Goal: Task Accomplishment & Management: Manage account settings

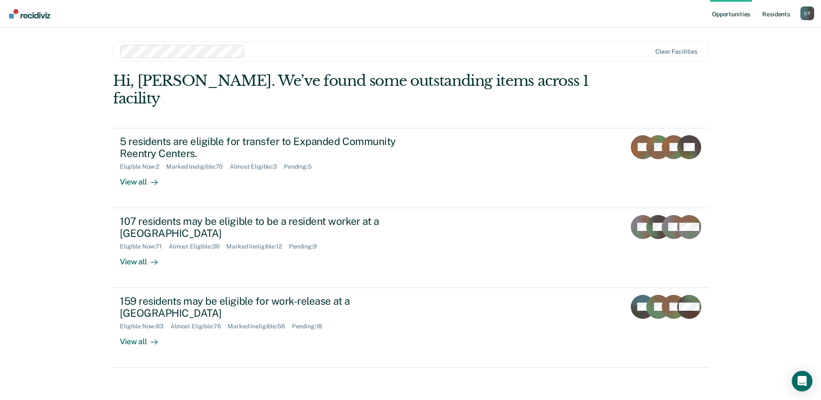
click at [765, 14] on link "Resident s" at bounding box center [775, 13] width 31 height 27
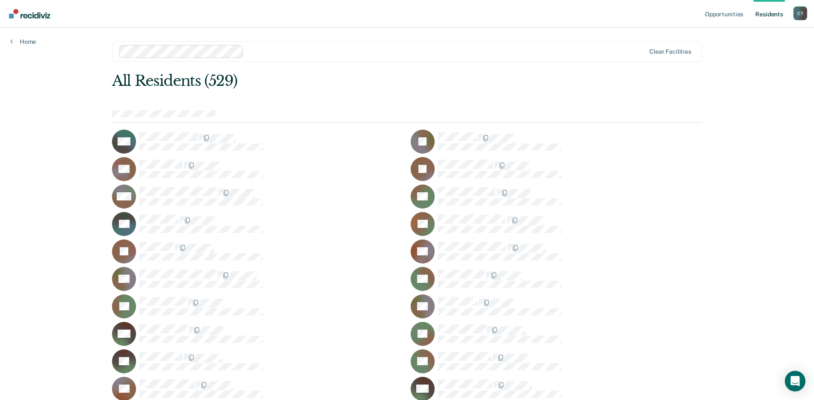
scroll to position [4111, 0]
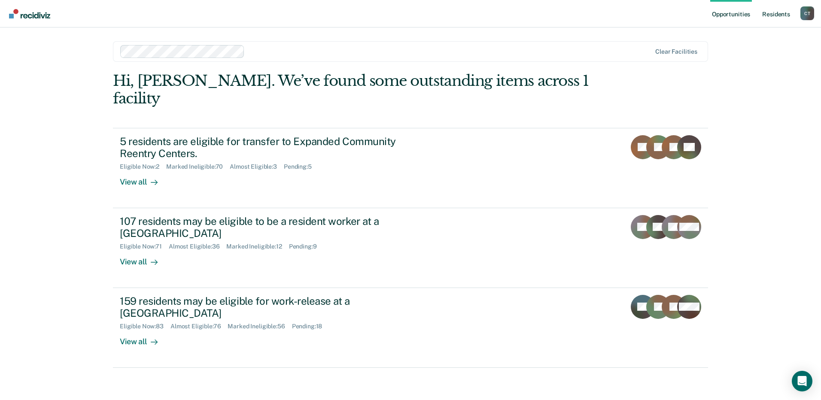
click at [770, 14] on link "Resident s" at bounding box center [775, 13] width 31 height 27
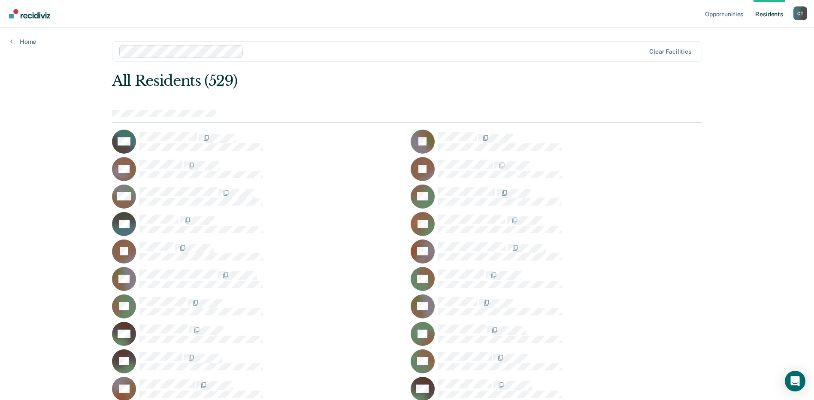
scroll to position [4111, 0]
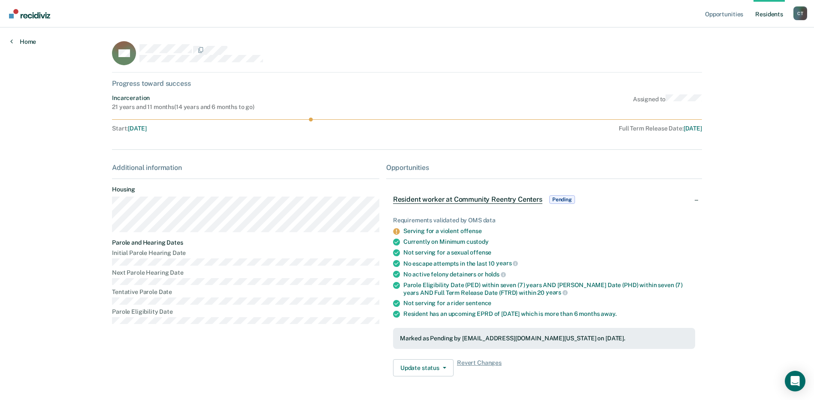
click at [25, 39] on link "Home" at bounding box center [23, 42] width 26 height 8
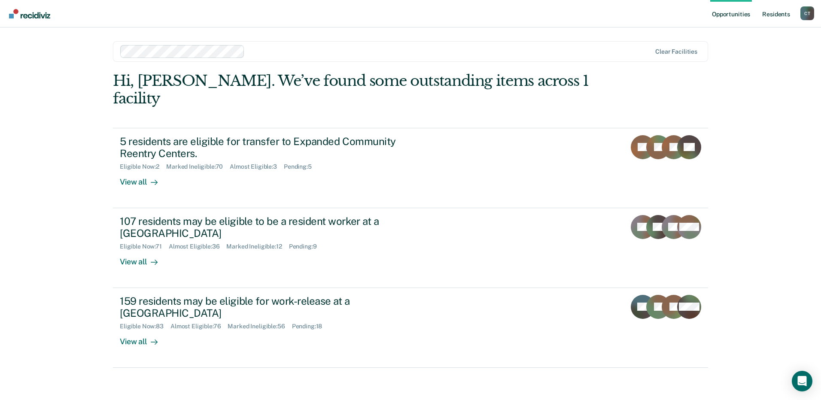
click at [772, 12] on link "Resident s" at bounding box center [775, 13] width 31 height 27
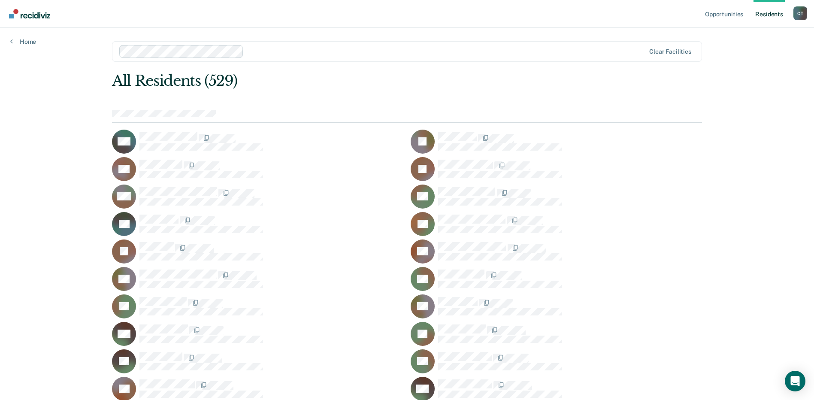
scroll to position [6638, 0]
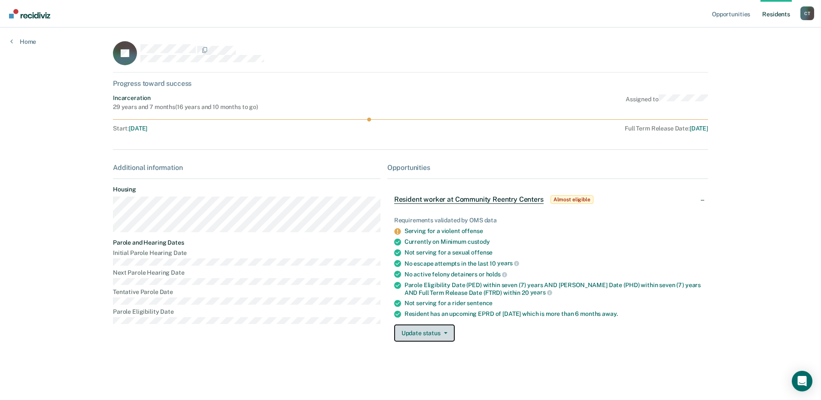
click at [430, 339] on button "Update status" at bounding box center [424, 332] width 61 height 17
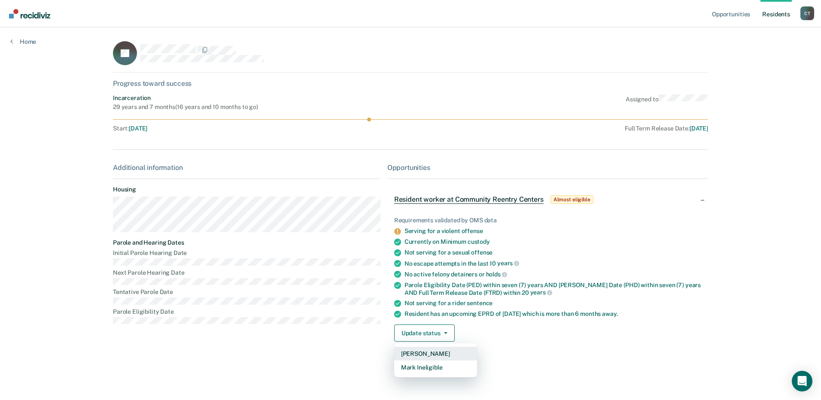
click at [421, 353] on button "[PERSON_NAME]" at bounding box center [435, 354] width 83 height 14
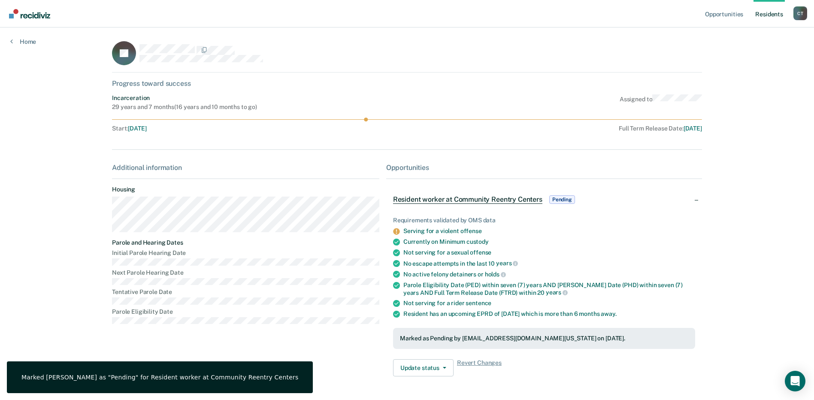
click at [777, 12] on link "Resident s" at bounding box center [769, 13] width 31 height 27
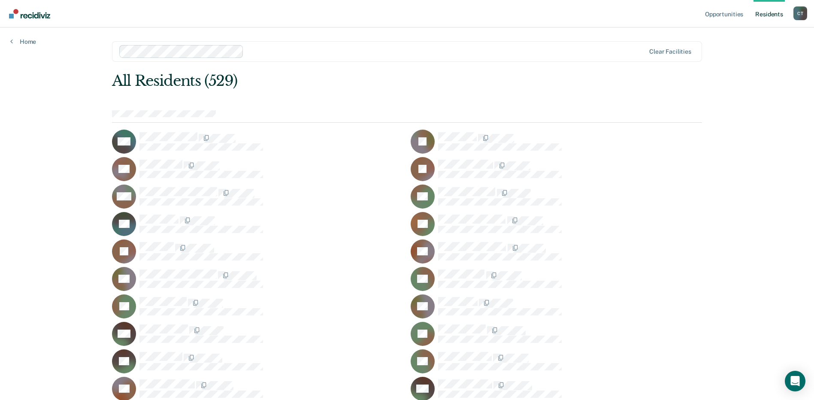
scroll to position [4111, 0]
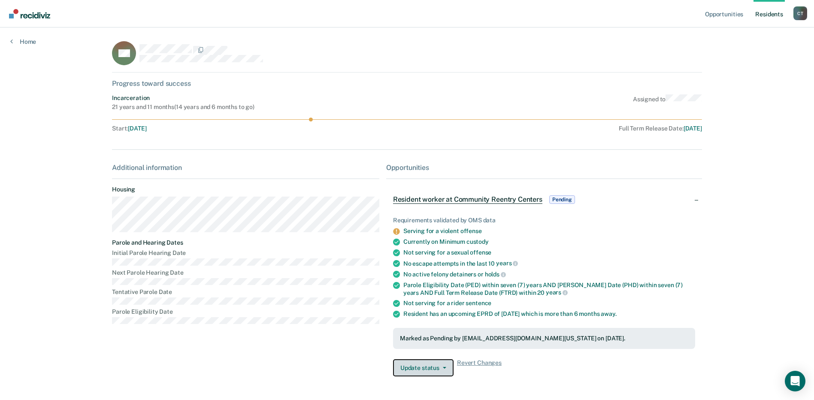
click at [433, 370] on button "Update status" at bounding box center [423, 367] width 61 height 17
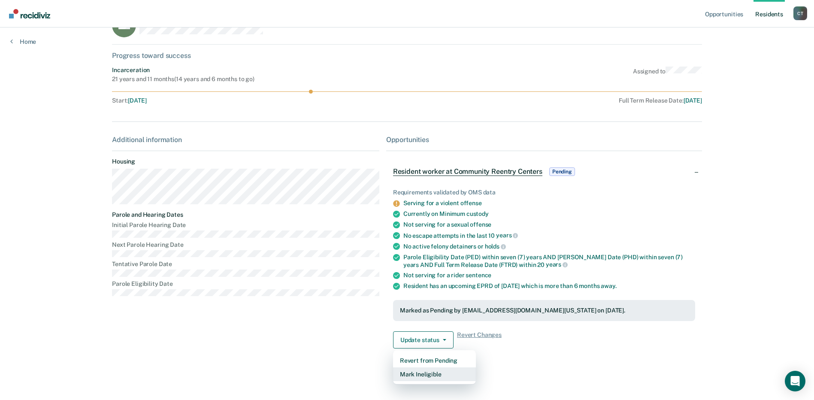
click at [424, 377] on button "Mark Ineligible" at bounding box center [434, 374] width 83 height 14
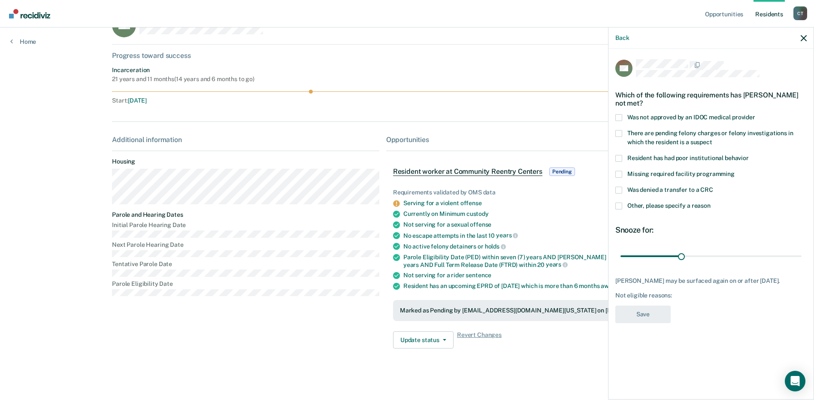
drag, startPoint x: 619, startPoint y: 206, endPoint x: 623, endPoint y: 211, distance: 5.8
click at [621, 208] on span at bounding box center [618, 206] width 7 height 7
click at [711, 203] on input "Other, please specify a reason" at bounding box center [711, 203] width 0 height 0
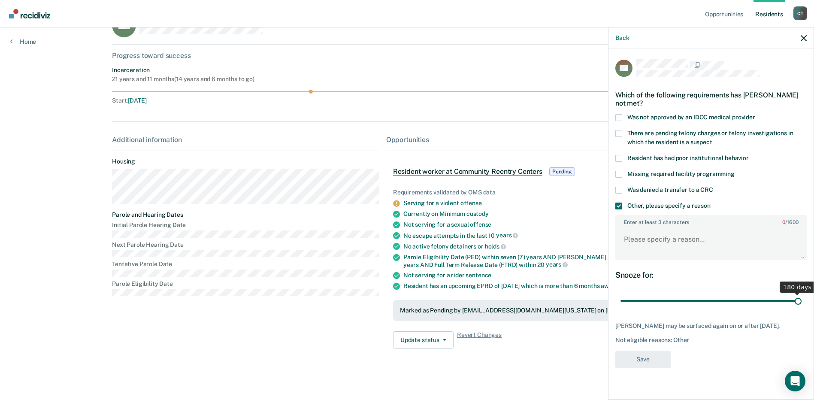
drag, startPoint x: 681, startPoint y: 299, endPoint x: 850, endPoint y: 308, distance: 168.9
type input "180"
click at [802, 308] on input "range" at bounding box center [711, 301] width 181 height 15
click at [659, 248] on textarea "Enter at least 3 characters 0 / 1600" at bounding box center [711, 243] width 190 height 32
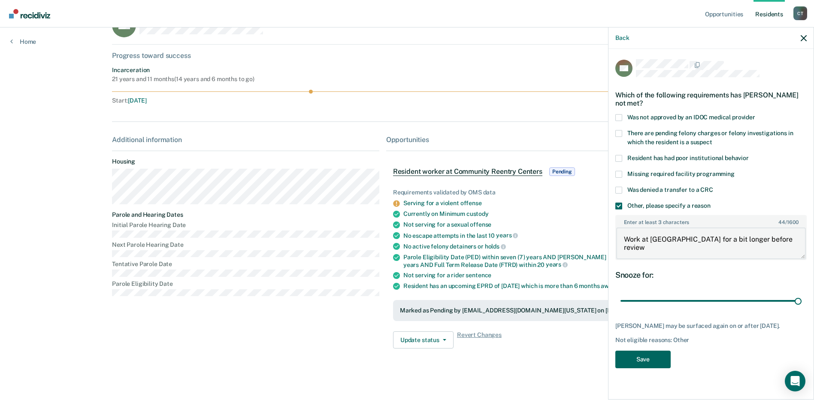
type textarea "Work at SICI for a bit longer before review"
click at [639, 355] on button "Save" at bounding box center [642, 360] width 55 height 18
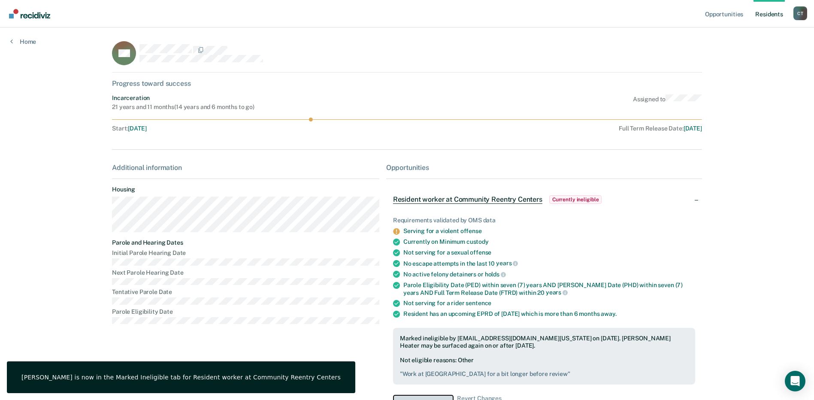
scroll to position [12, 0]
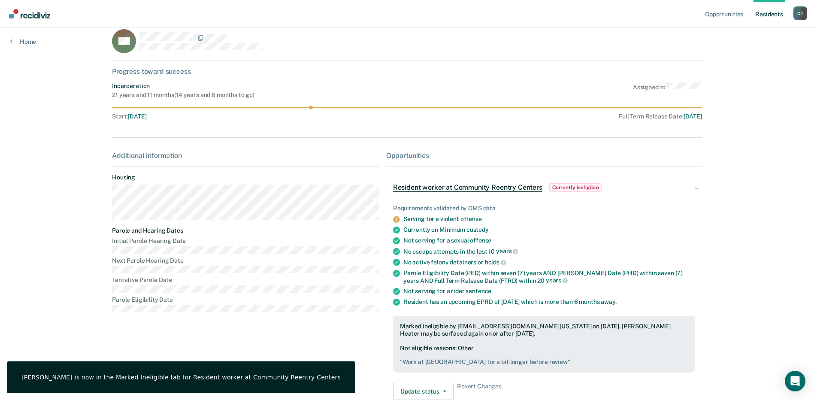
click at [763, 14] on link "Resident s" at bounding box center [769, 13] width 31 height 27
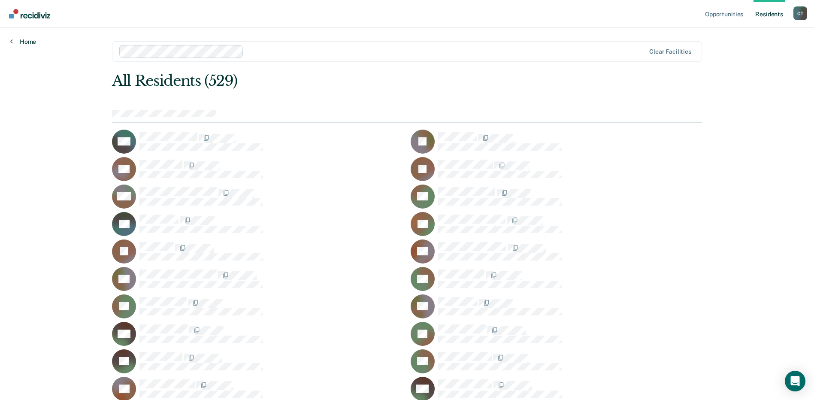
click at [30, 42] on link "Home" at bounding box center [23, 42] width 26 height 8
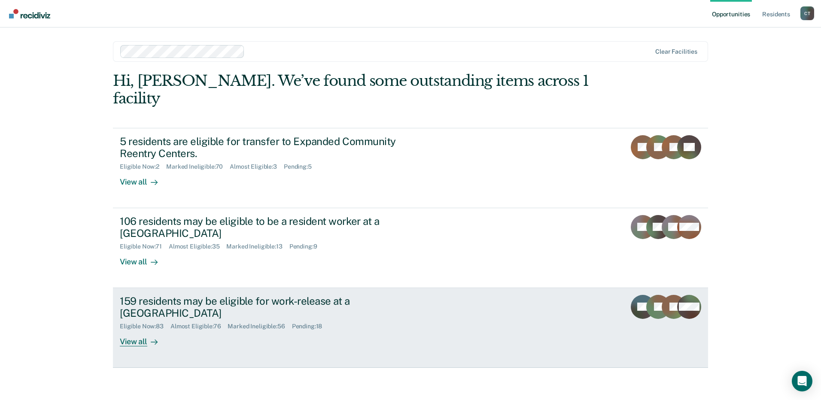
click at [278, 326] on div "159 residents may be eligible for work-release at a Community Reentry Center El…" at bounding box center [281, 321] width 322 height 52
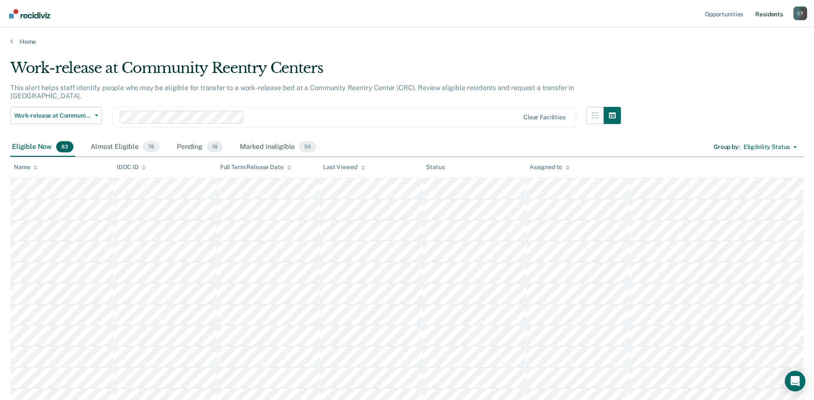
click at [766, 13] on link "Resident s" at bounding box center [769, 13] width 31 height 27
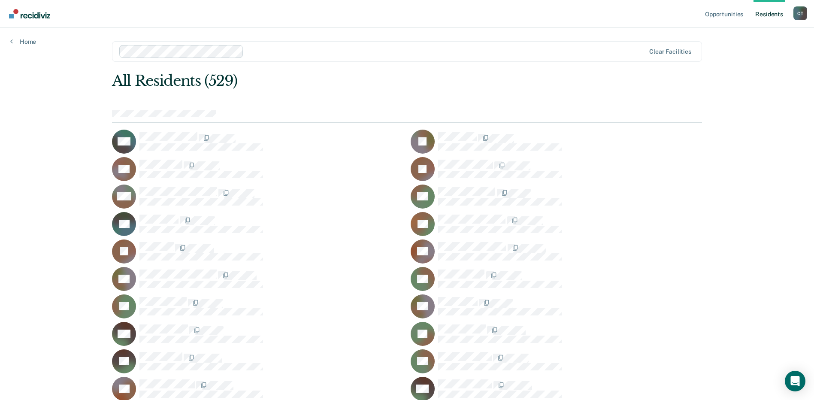
scroll to position [2875, 0]
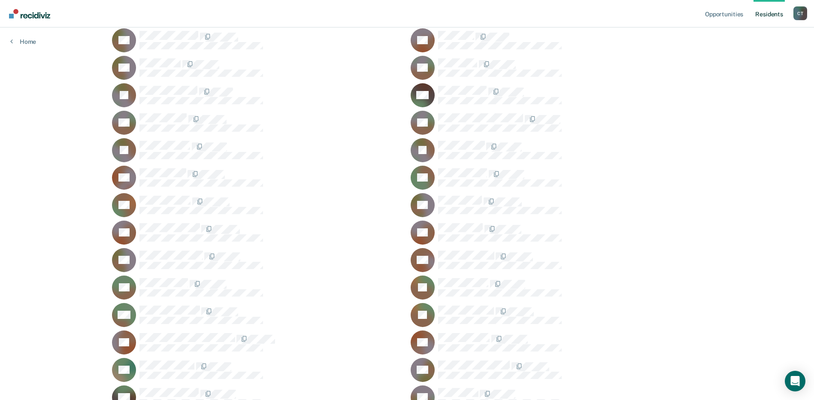
click at [456, 194] on div "RB" at bounding box center [556, 205] width 291 height 24
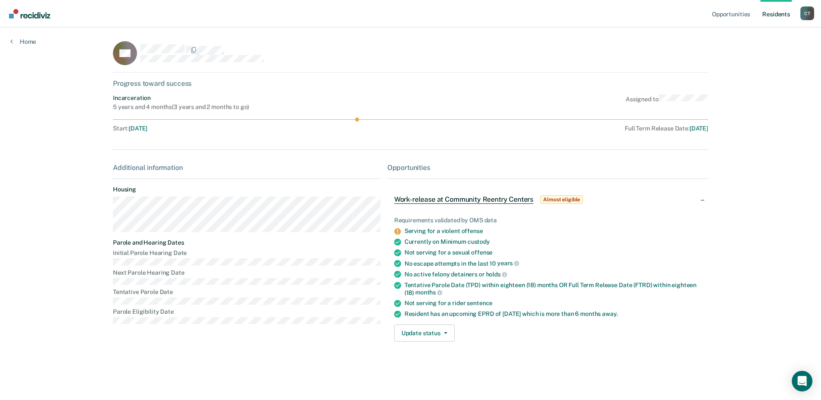
click at [430, 344] on div "Requirements validated by OMS data Serving for a violent offense Currently on M…" at bounding box center [547, 275] width 321 height 145
click at [432, 333] on button "Update status" at bounding box center [424, 332] width 61 height 17
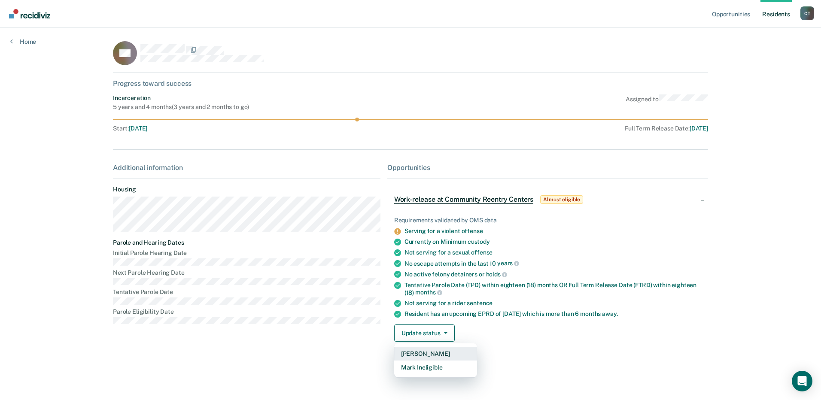
click at [433, 350] on button "[PERSON_NAME]" at bounding box center [435, 354] width 83 height 14
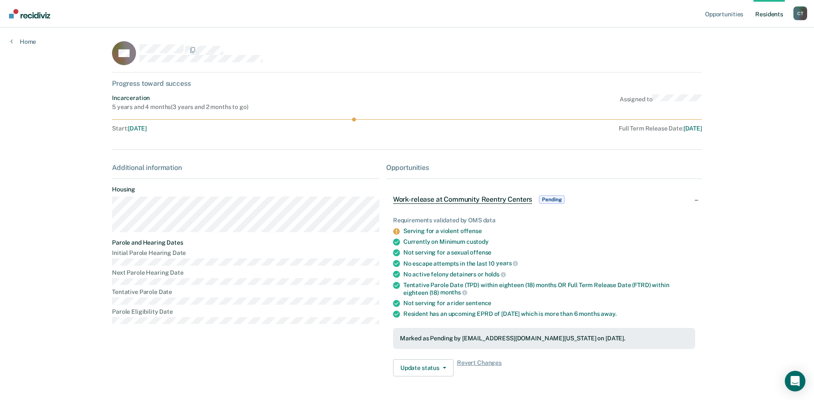
click at [760, 13] on link "Resident s" at bounding box center [769, 13] width 31 height 27
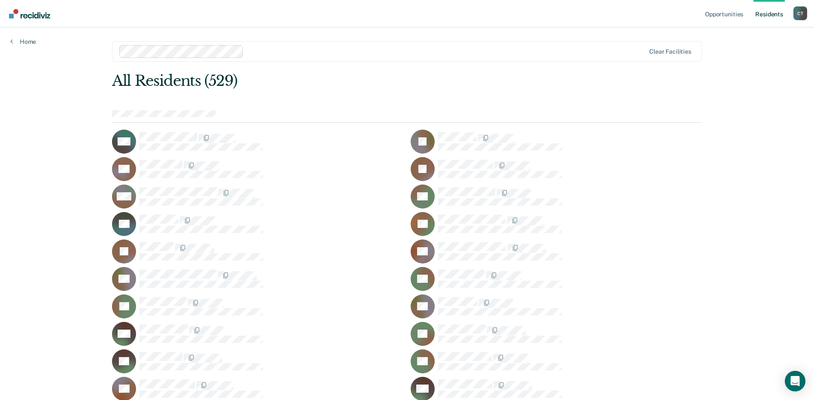
scroll to position [2106, 0]
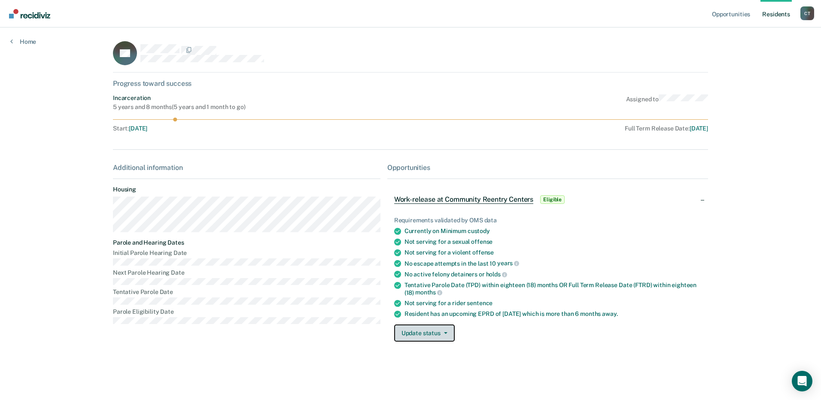
click at [437, 330] on button "Update status" at bounding box center [424, 332] width 61 height 17
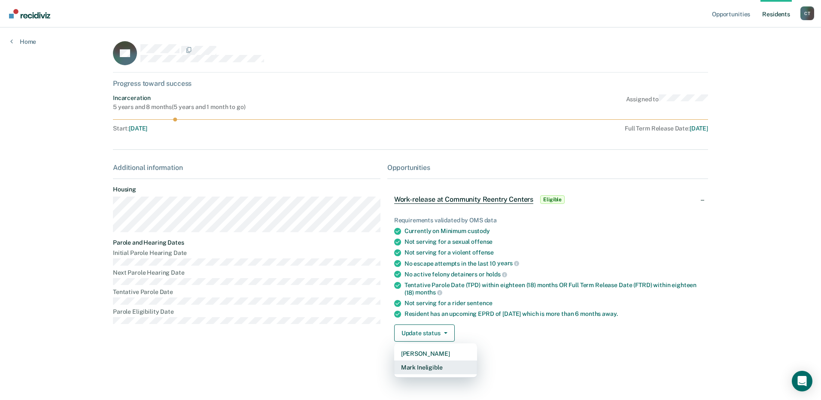
click at [431, 367] on button "Mark Ineligible" at bounding box center [435, 368] width 83 height 14
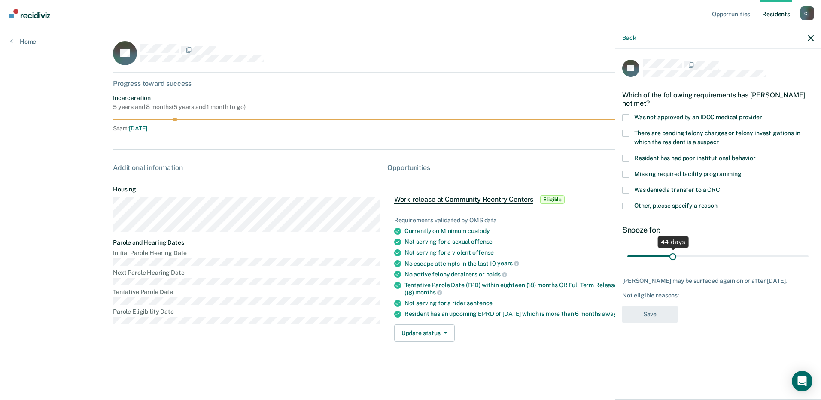
drag, startPoint x: 687, startPoint y: 254, endPoint x: 672, endPoint y: 261, distance: 15.8
type input "44"
click at [672, 261] on input "range" at bounding box center [717, 255] width 181 height 15
click at [625, 209] on label "Other, please specify a reason" at bounding box center [717, 207] width 191 height 9
click at [717, 203] on input "Other, please specify a reason" at bounding box center [717, 203] width 0 height 0
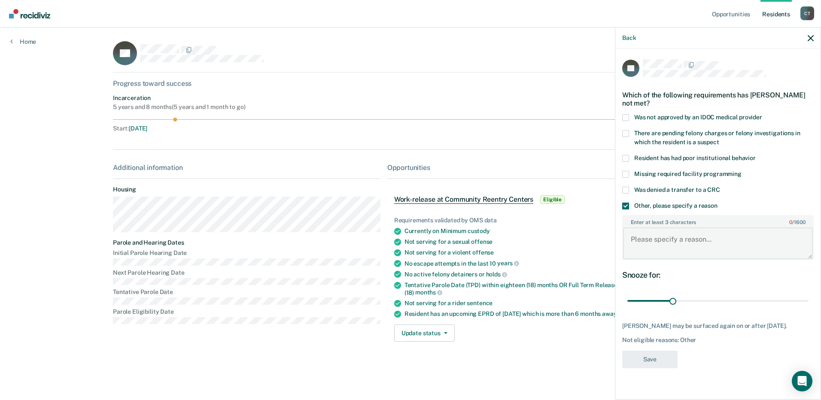
drag, startPoint x: 649, startPoint y: 241, endPoint x: 654, endPoint y: 244, distance: 5.0
click at [650, 244] on textarea "Enter at least 3 characters 0 / 1600" at bounding box center [718, 243] width 190 height 32
type textarea "short time"
click at [647, 354] on button "Save" at bounding box center [649, 360] width 55 height 18
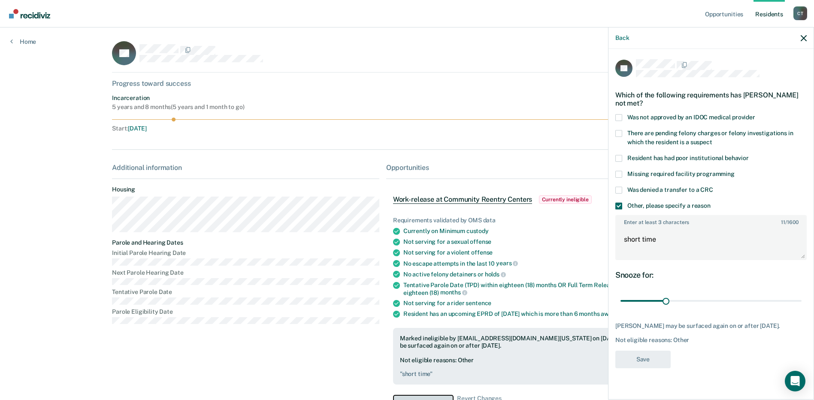
scroll to position [12, 0]
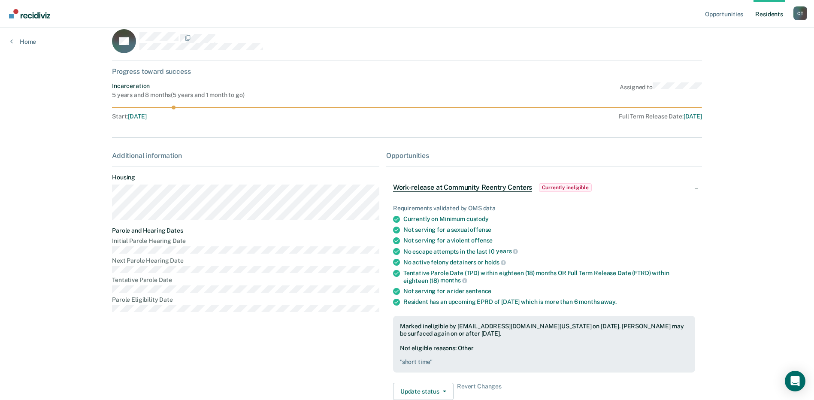
click at [765, 11] on link "Resident s" at bounding box center [769, 13] width 31 height 27
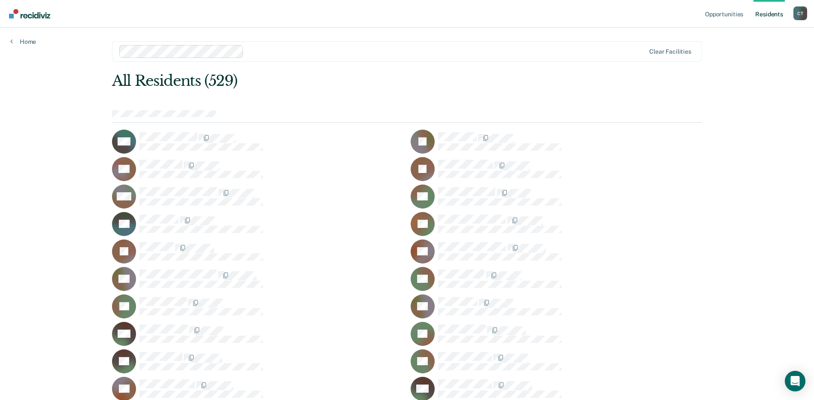
scroll to position [6611, 0]
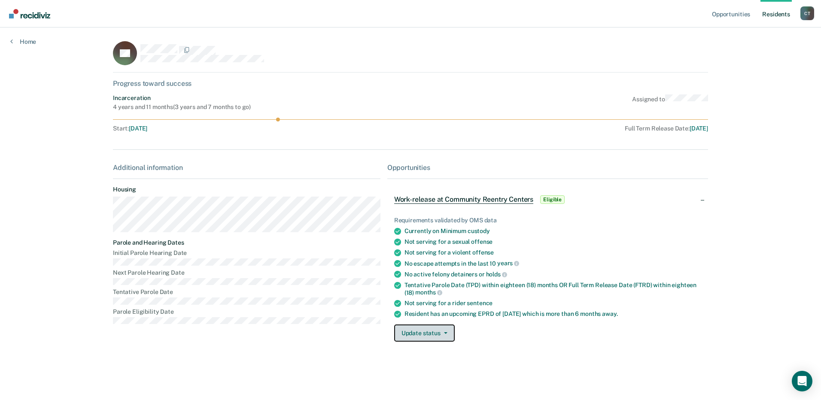
click at [418, 333] on button "Update status" at bounding box center [424, 332] width 61 height 17
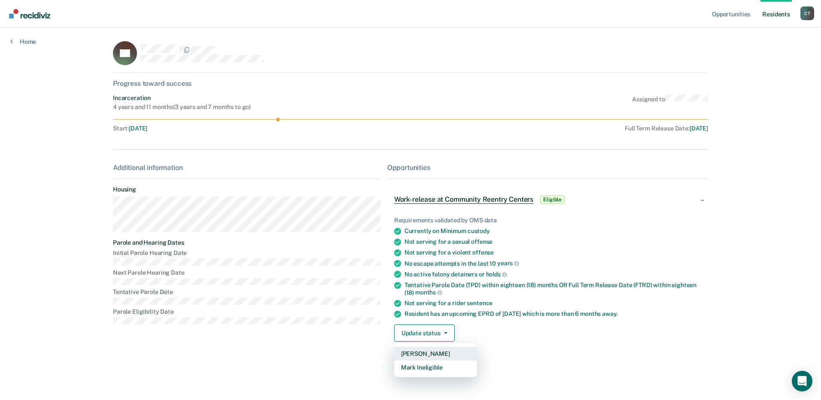
click at [417, 353] on button "[PERSON_NAME]" at bounding box center [435, 354] width 83 height 14
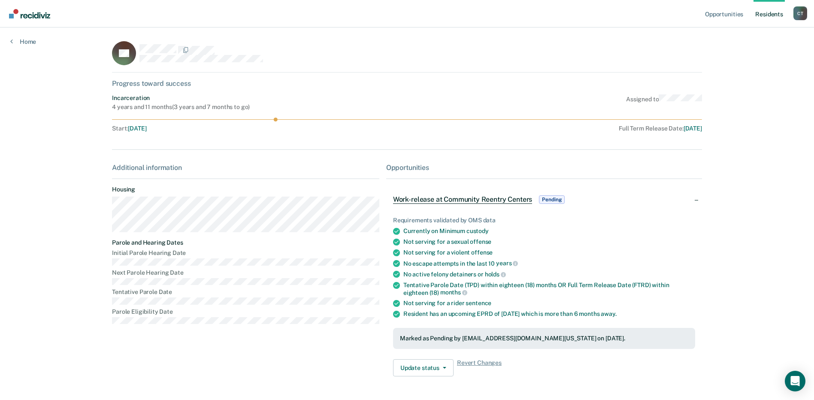
click at [761, 16] on link "Resident s" at bounding box center [769, 13] width 31 height 27
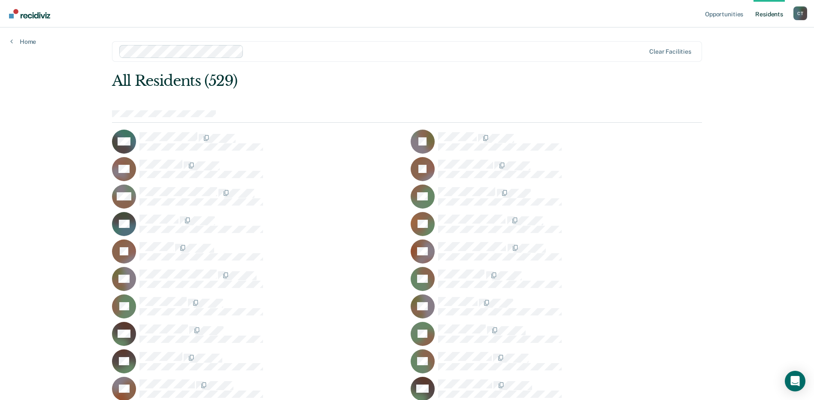
scroll to position [2216, 0]
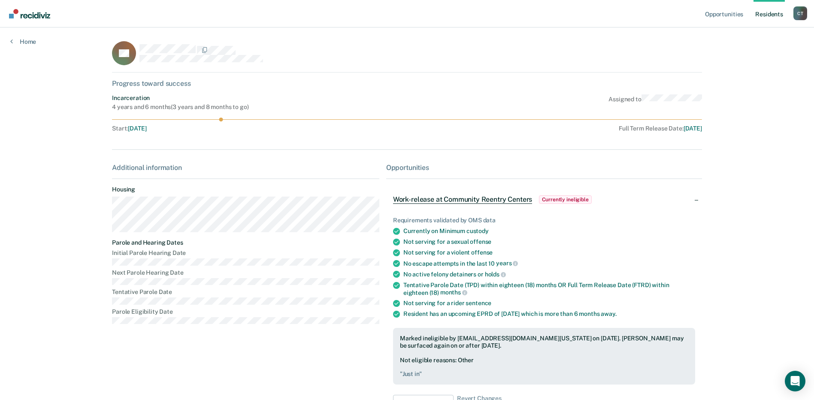
click at [760, 15] on link "Resident s" at bounding box center [769, 13] width 31 height 27
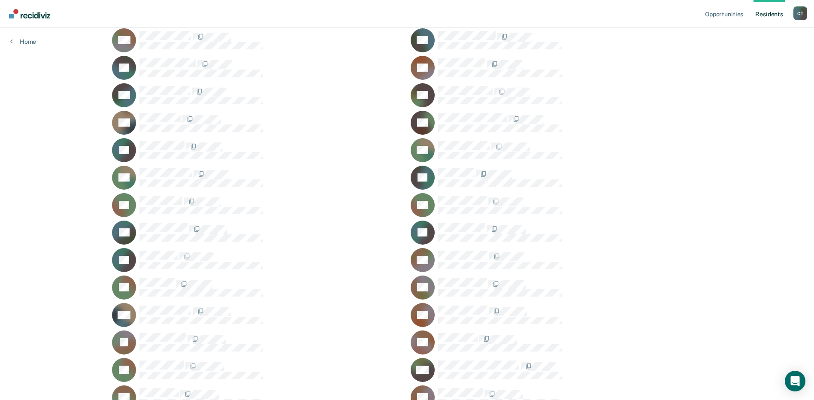
scroll to position [6995, 0]
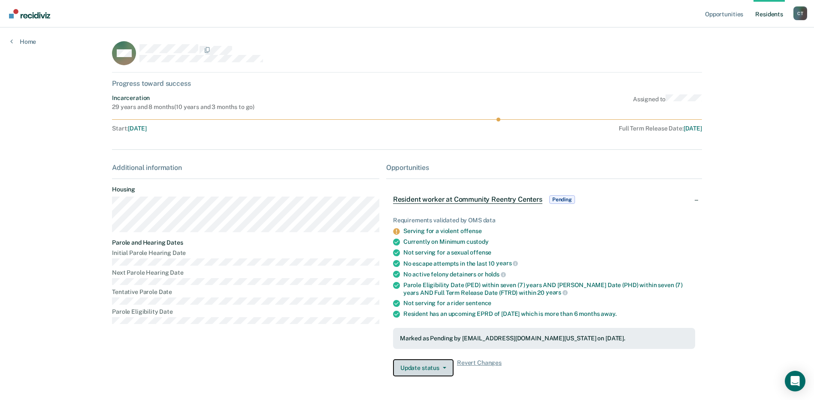
click at [443, 367] on icon "button" at bounding box center [444, 368] width 3 height 2
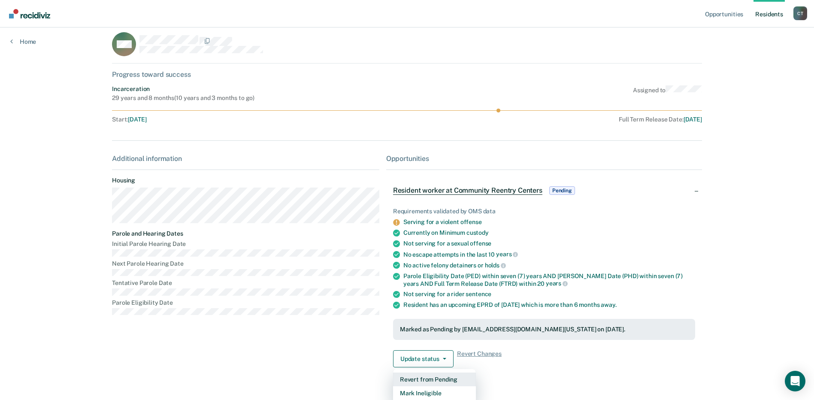
scroll to position [28, 0]
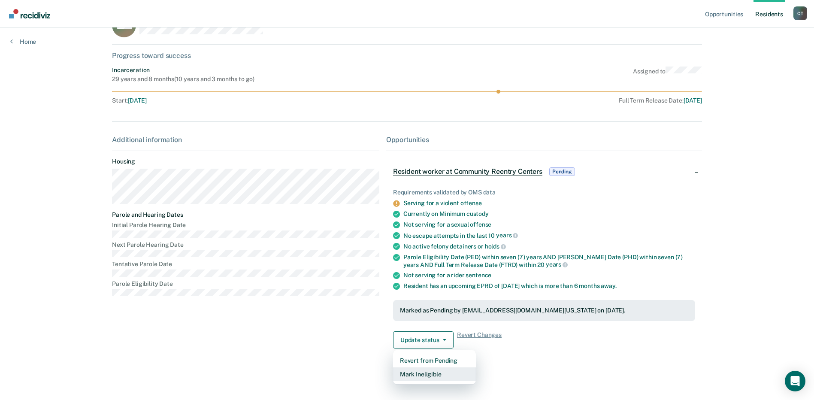
click at [415, 374] on button "Mark Ineligible" at bounding box center [434, 374] width 83 height 14
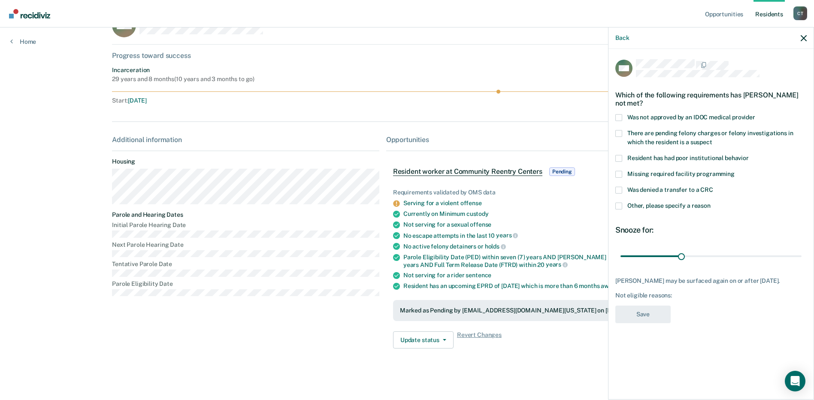
click at [619, 207] on span at bounding box center [618, 206] width 7 height 7
click at [711, 203] on input "Other, please specify a reason" at bounding box center [711, 203] width 0 height 0
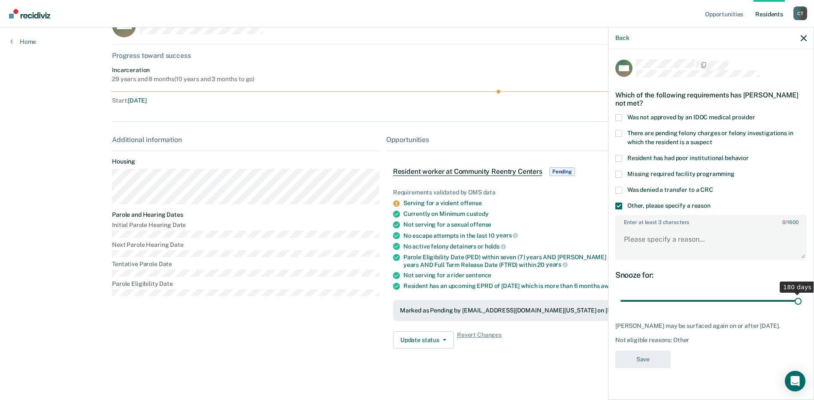
drag, startPoint x: 679, startPoint y: 296, endPoint x: 818, endPoint y: 292, distance: 139.5
type input "180"
click at [802, 294] on input "range" at bounding box center [711, 301] width 181 height 15
click at [667, 250] on textarea "Enter at least 3 characters 0 / 1600" at bounding box center [711, 243] width 190 height 32
type textarea "Long tail"
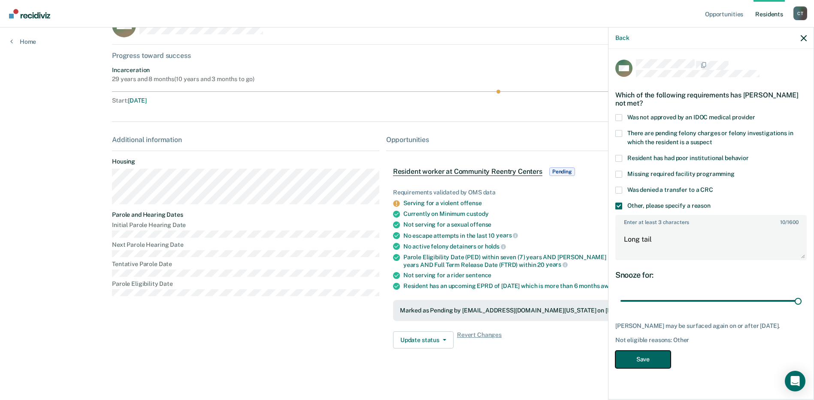
click at [650, 362] on button "Save" at bounding box center [642, 360] width 55 height 18
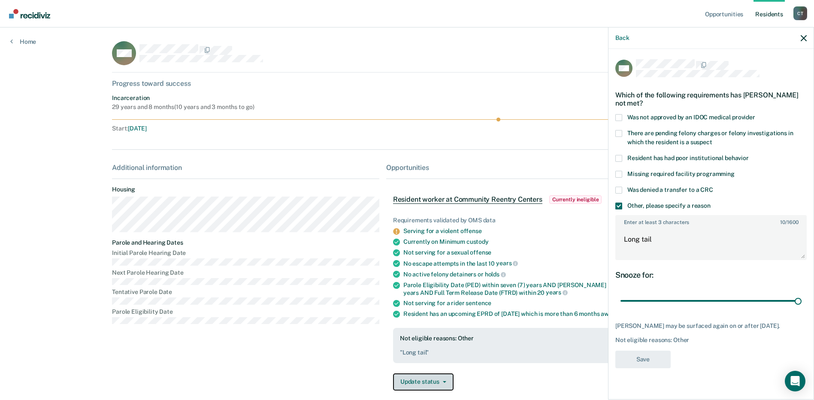
scroll to position [12, 0]
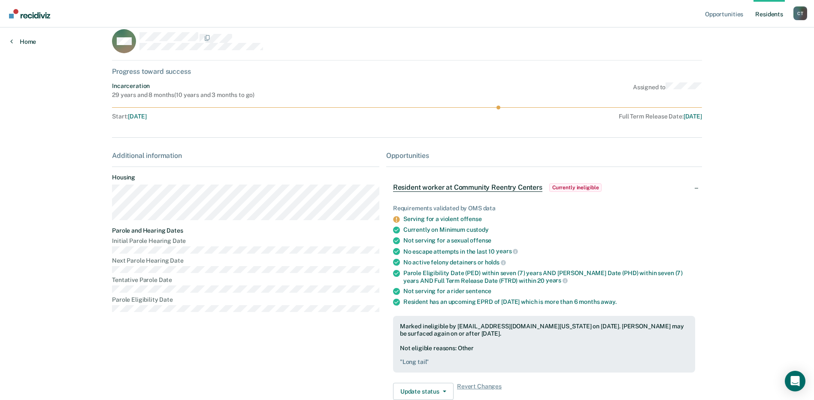
click at [17, 45] on link "Home" at bounding box center [23, 42] width 26 height 8
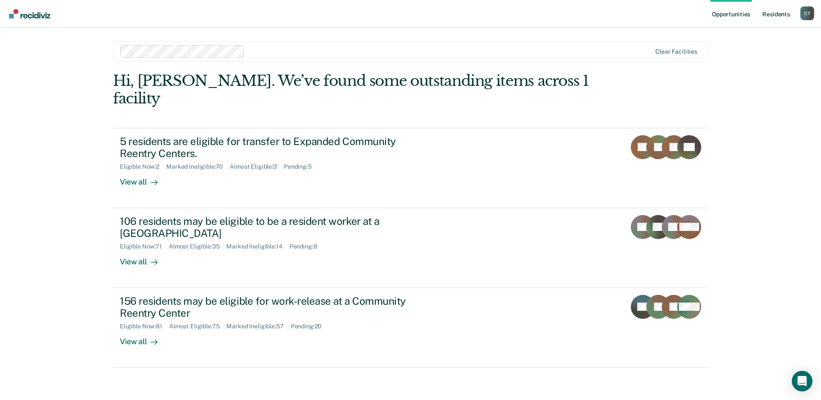
click at [773, 14] on link "Resident s" at bounding box center [775, 13] width 31 height 27
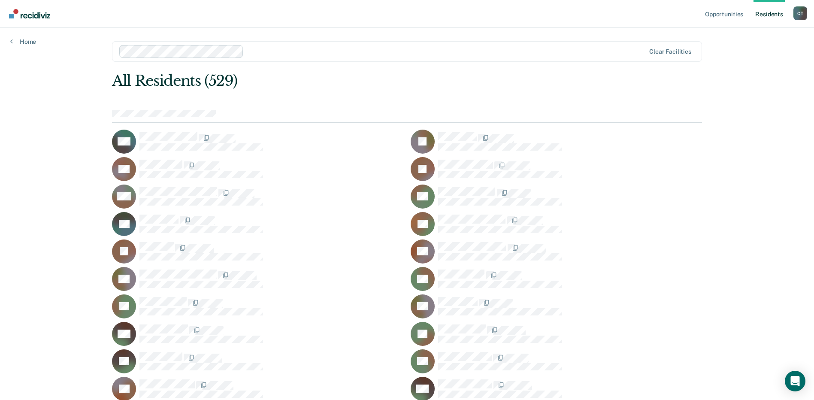
scroll to position [2051, 0]
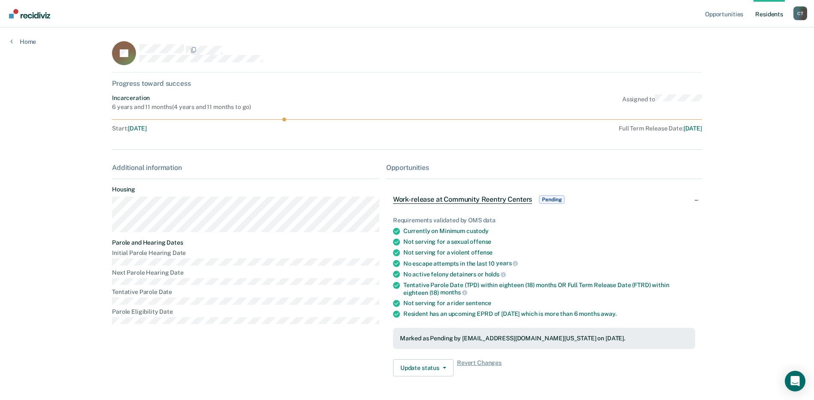
click at [773, 14] on link "Resident s" at bounding box center [769, 13] width 31 height 27
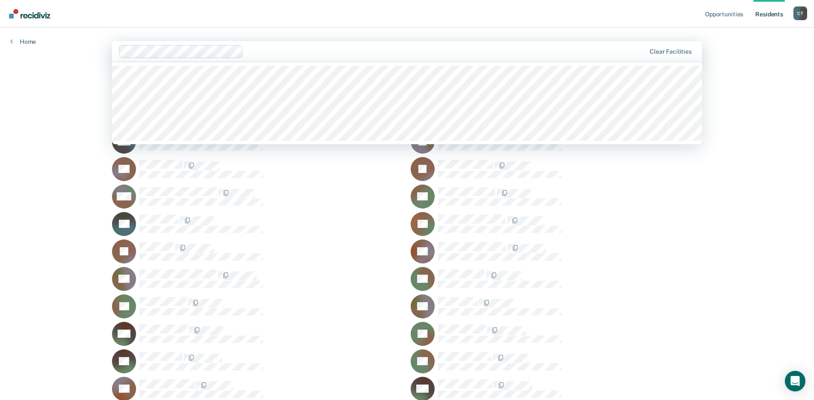
click at [303, 52] on div at bounding box center [446, 51] width 399 height 10
click at [196, 76] on div at bounding box center [407, 103] width 590 height 82
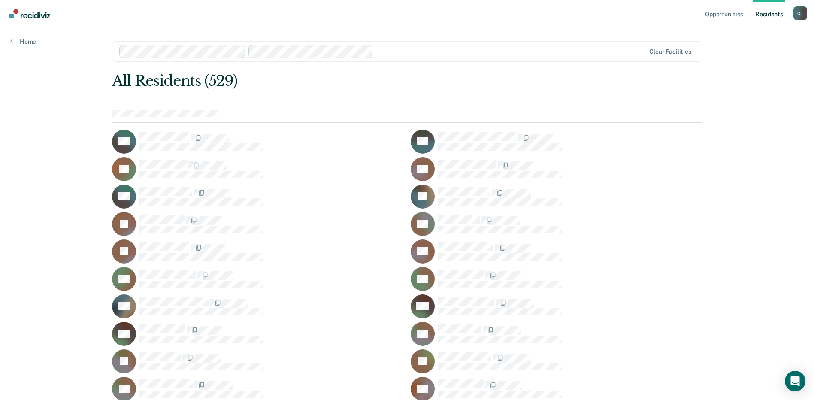
click at [397, 55] on div at bounding box center [510, 51] width 269 height 10
click at [397, 54] on div at bounding box center [510, 51] width 269 height 10
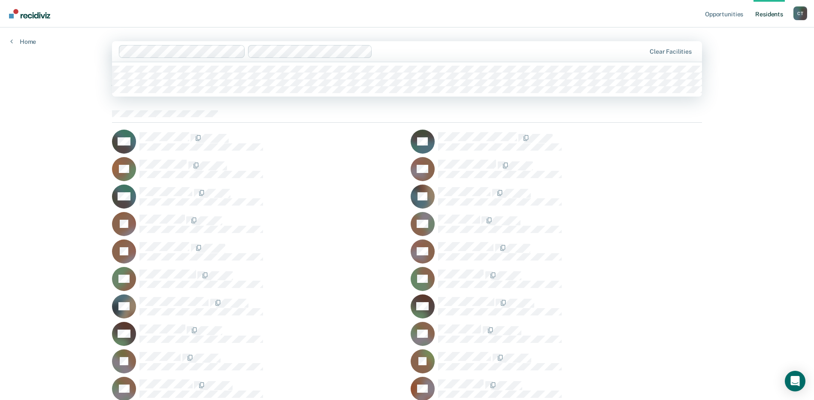
click at [396, 52] on div at bounding box center [511, 51] width 270 height 10
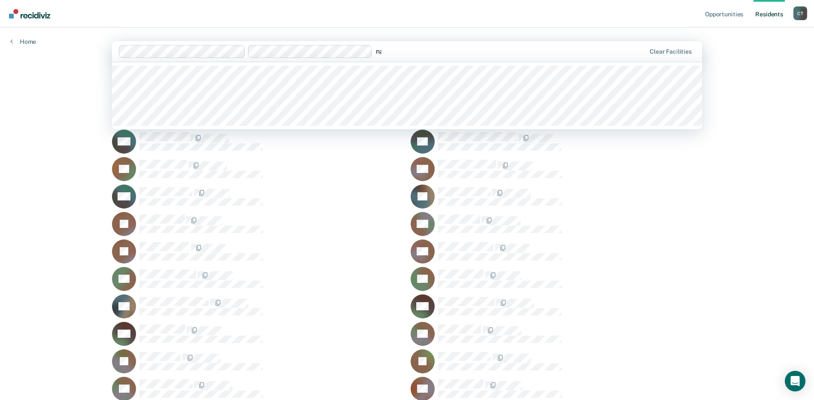
type input "nam"
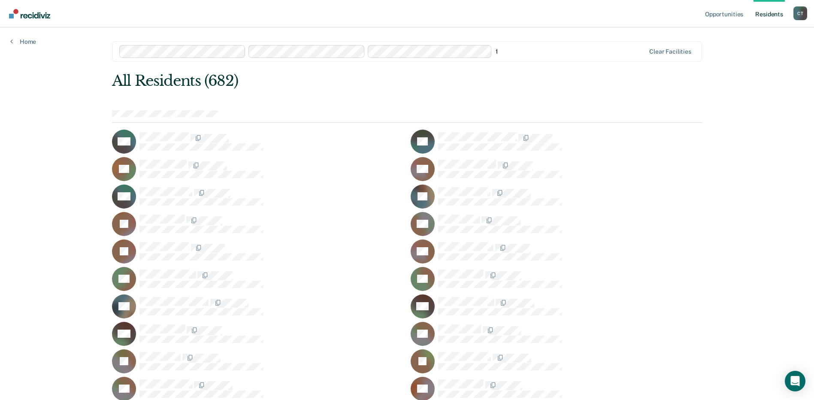
type input "tr"
click at [517, 54] on div at bounding box center [570, 51] width 149 height 10
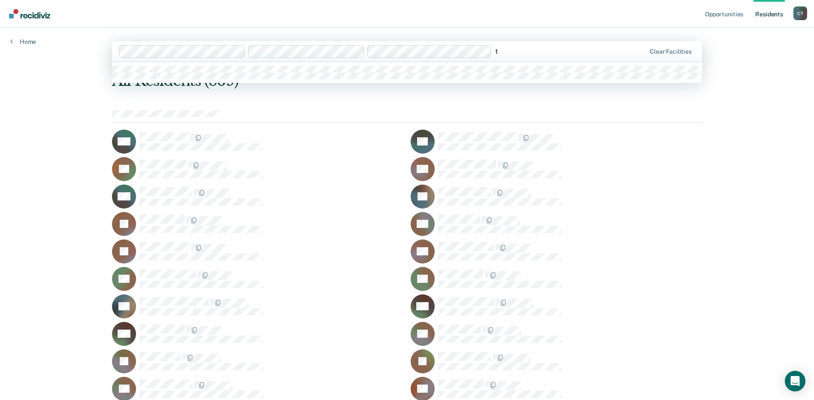
type input "tr"
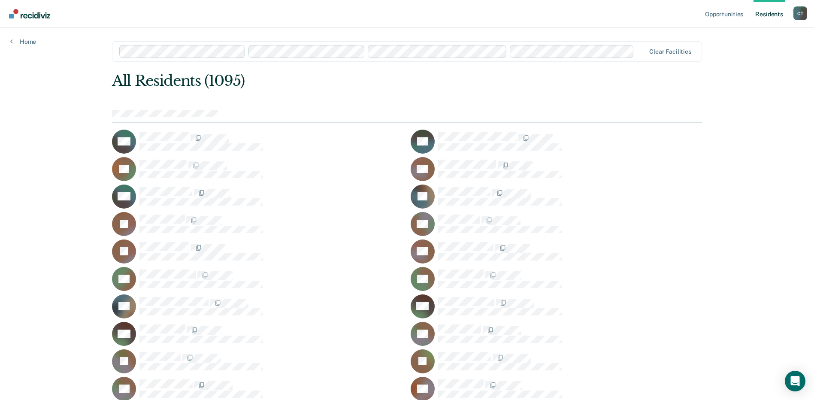
scroll to position [5155, 0]
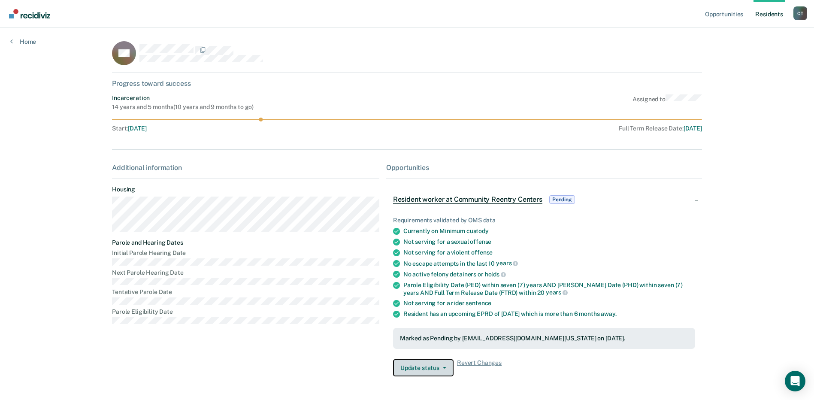
click at [433, 369] on button "Update status" at bounding box center [423, 367] width 61 height 17
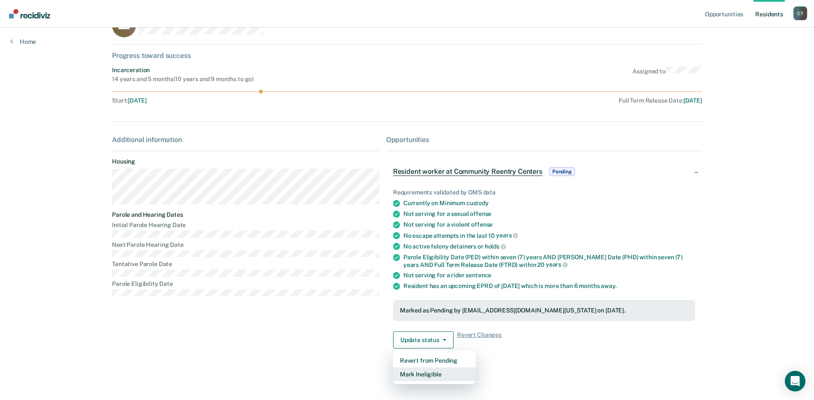
click at [423, 376] on button "Mark Ineligible" at bounding box center [434, 374] width 83 height 14
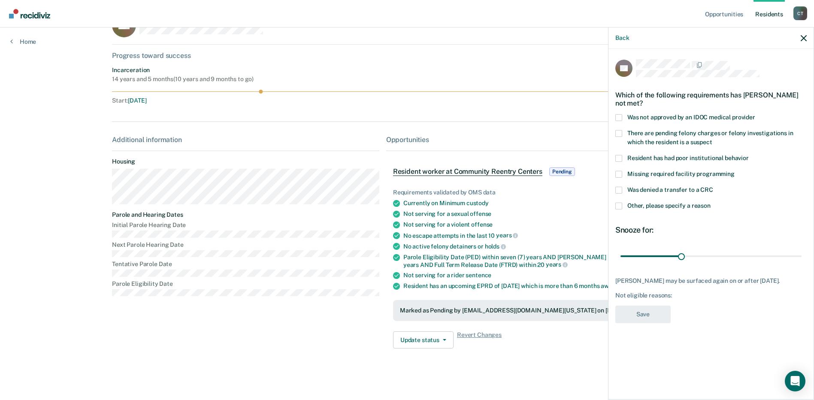
click at [620, 207] on span at bounding box center [618, 206] width 7 height 7
click at [711, 203] on input "Other, please specify a reason" at bounding box center [711, 203] width 0 height 0
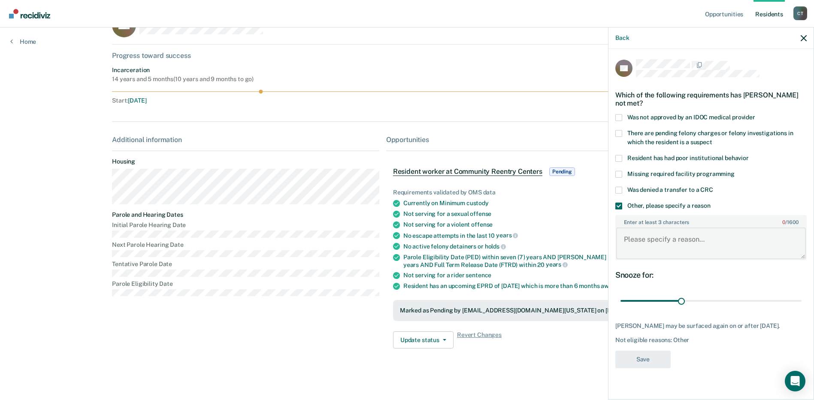
click at [647, 238] on textarea "Enter at least 3 characters 0 / 1600" at bounding box center [711, 243] width 190 height 32
type textarea "Removed due to length of time to EPRD"
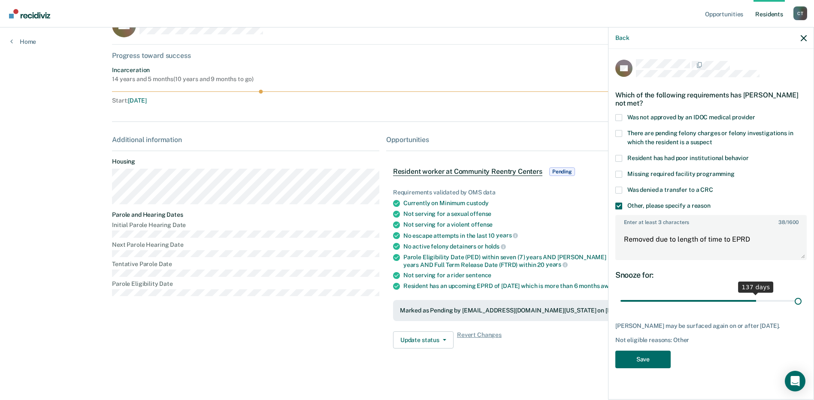
drag, startPoint x: 679, startPoint y: 300, endPoint x: 798, endPoint y: 286, distance: 120.5
type input "180"
click at [798, 294] on input "range" at bounding box center [711, 301] width 181 height 15
click at [644, 357] on button "Save" at bounding box center [642, 360] width 55 height 18
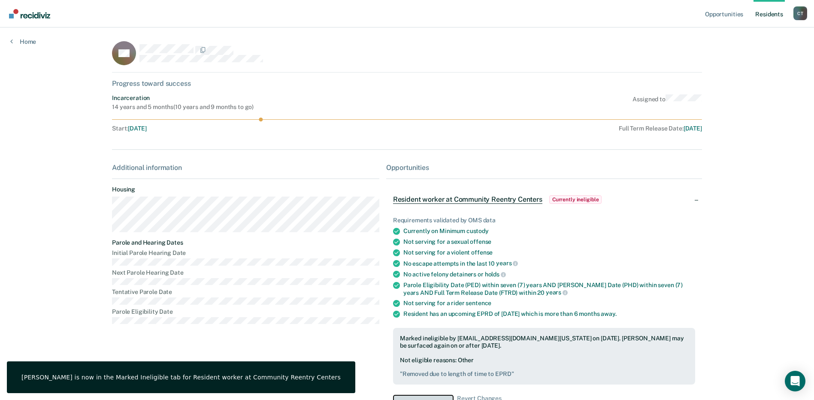
scroll to position [12, 0]
